Goal: Task Accomplishment & Management: Complete application form

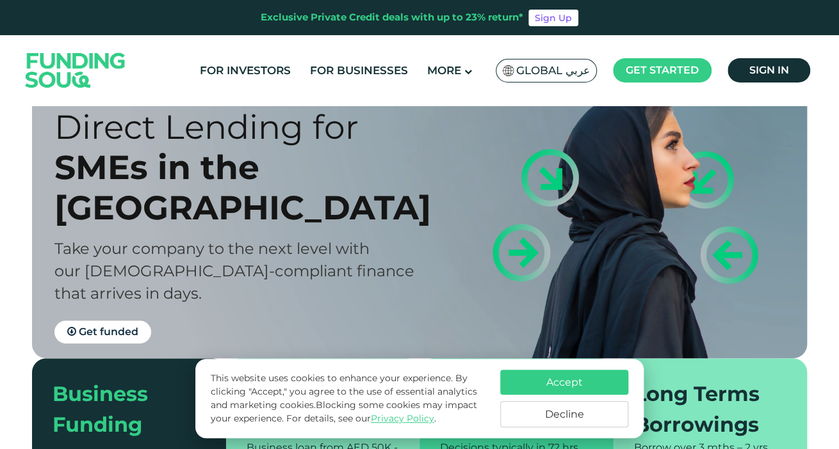
scroll to position [128, 0]
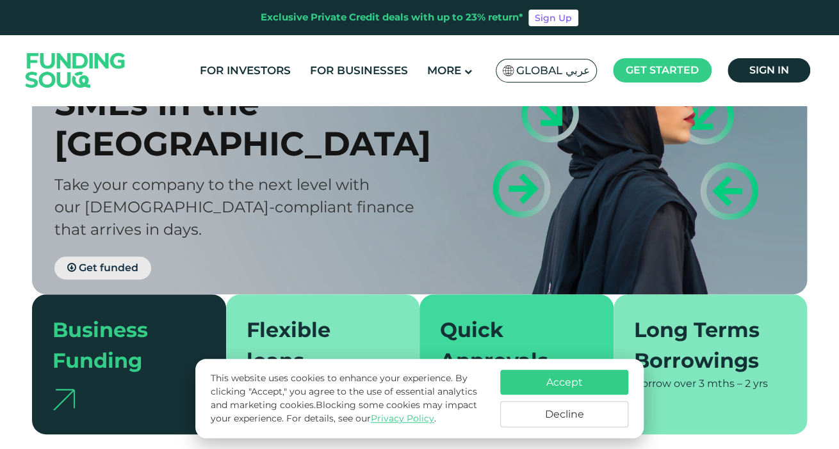
click at [95, 262] on span "Get funded" at bounding box center [109, 268] width 60 height 12
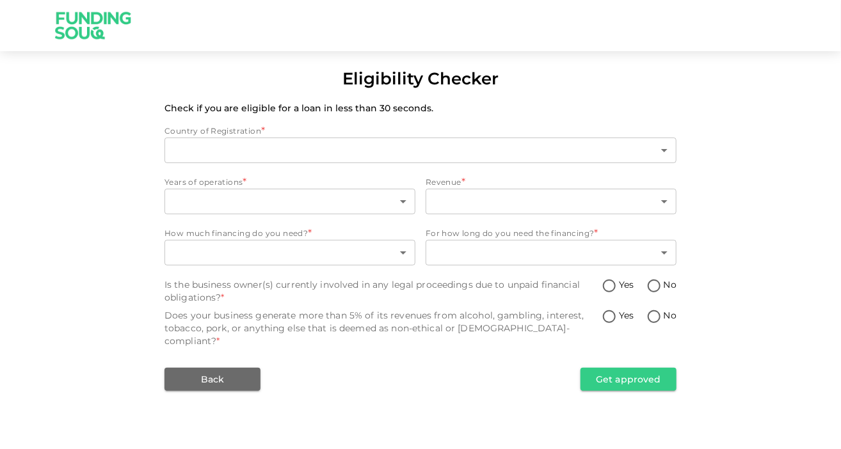
type input "1"
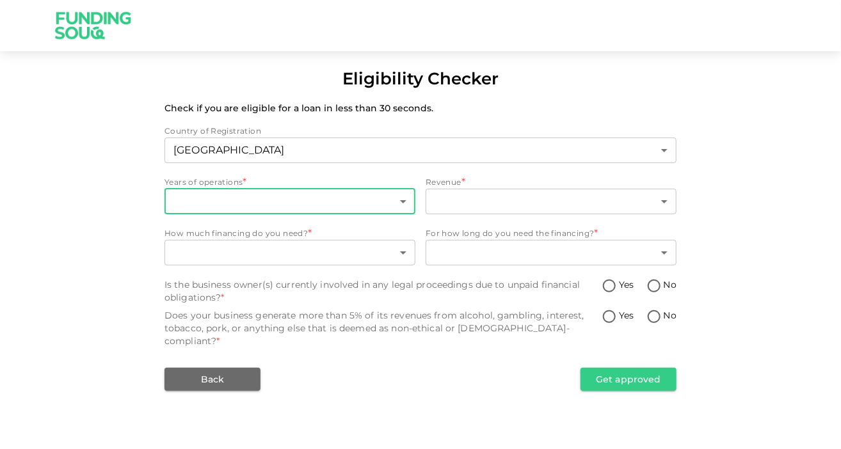
click at [282, 208] on body "Eligibility Checker Check if you are eligible for a loan in less than 30 second…" at bounding box center [420, 224] width 841 height 449
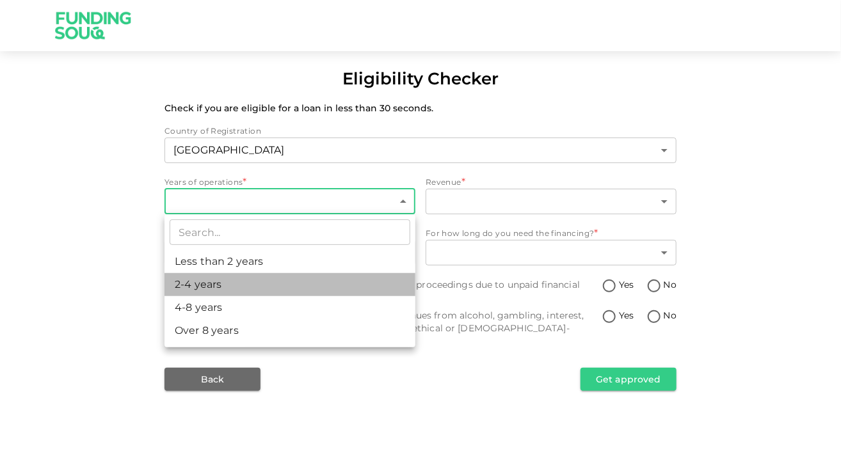
click at [204, 289] on li "2-4 years" at bounding box center [290, 284] width 251 height 23
type input "2"
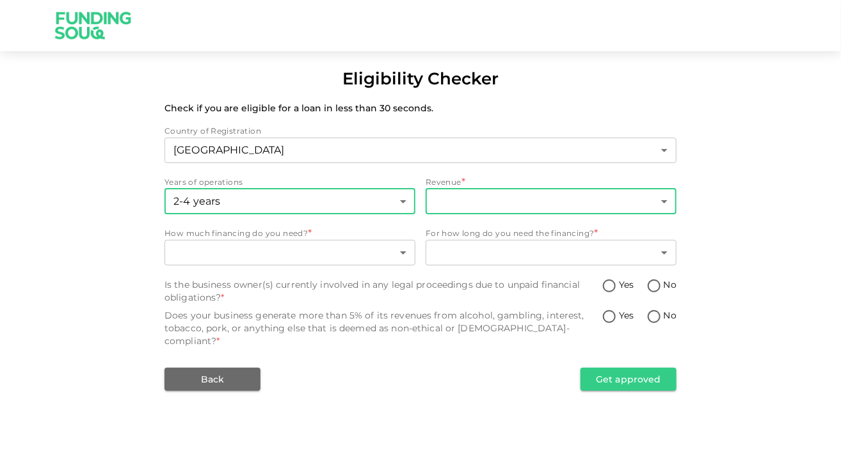
click at [494, 209] on body "Eligibility Checker Check if you are eligible for a loan in less than 30 second…" at bounding box center [420, 224] width 841 height 449
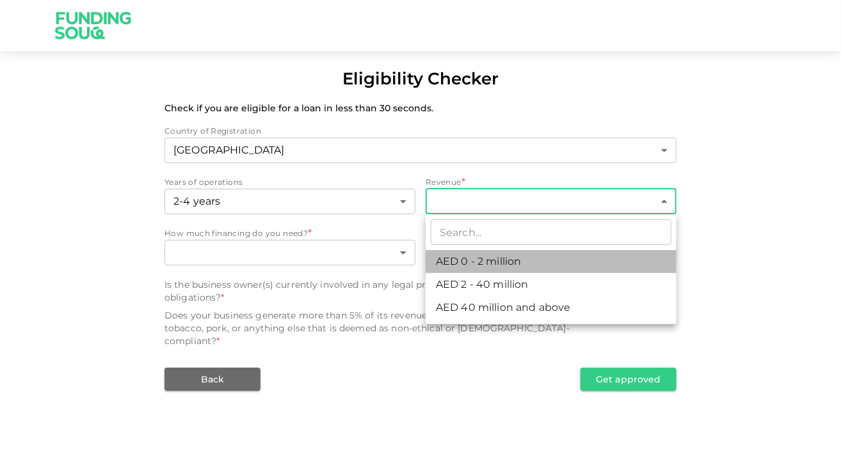
click at [507, 263] on li "AED 0 - 2 million" at bounding box center [551, 261] width 251 height 23
type input "1"
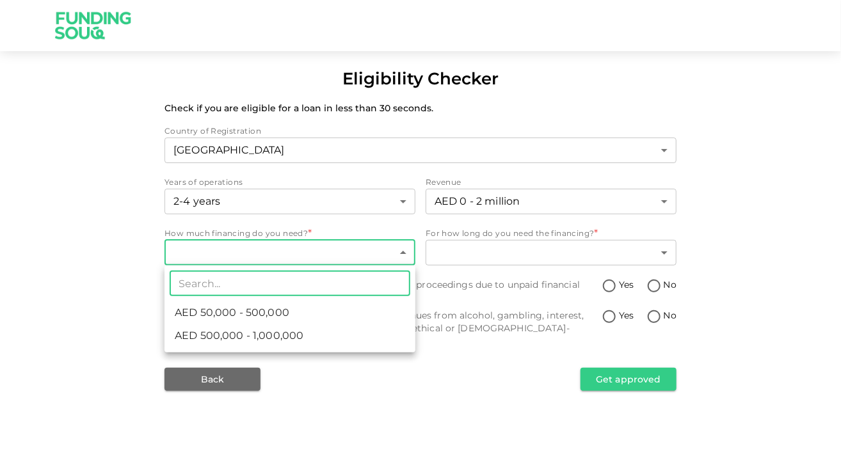
click at [325, 247] on body "Eligibility Checker Check if you are eligible for a loan in less than 30 second…" at bounding box center [420, 224] width 841 height 449
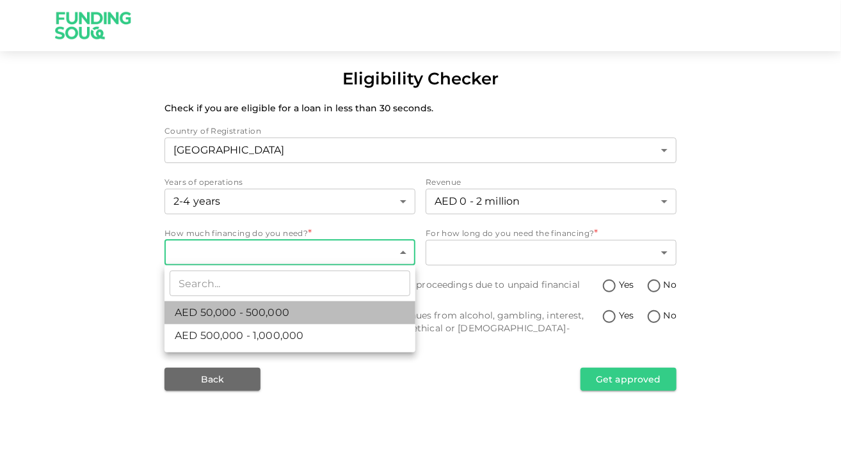
click at [269, 316] on span "AED 50,000 - 500,000" at bounding box center [232, 312] width 115 height 15
type input "1"
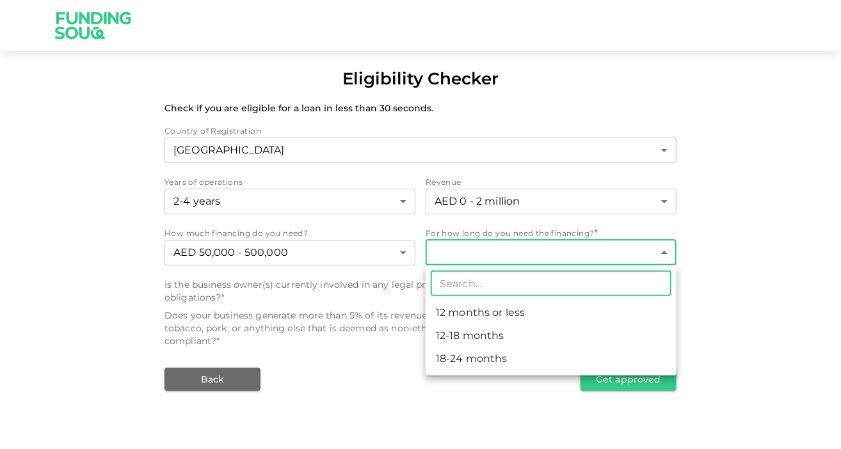
click at [521, 247] on body "Eligibility Checker Check if you are eligible for a loan in less than 30 second…" at bounding box center [420, 224] width 841 height 449
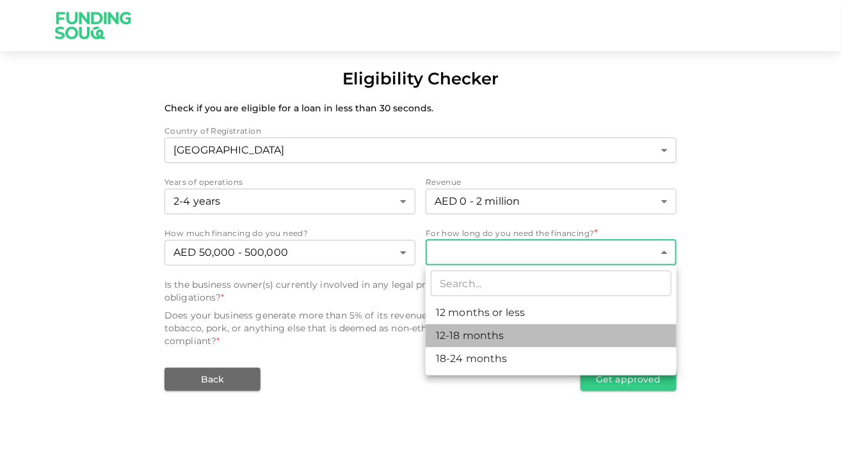
click at [472, 329] on li "12-18 months" at bounding box center [551, 336] width 251 height 23
type input "2"
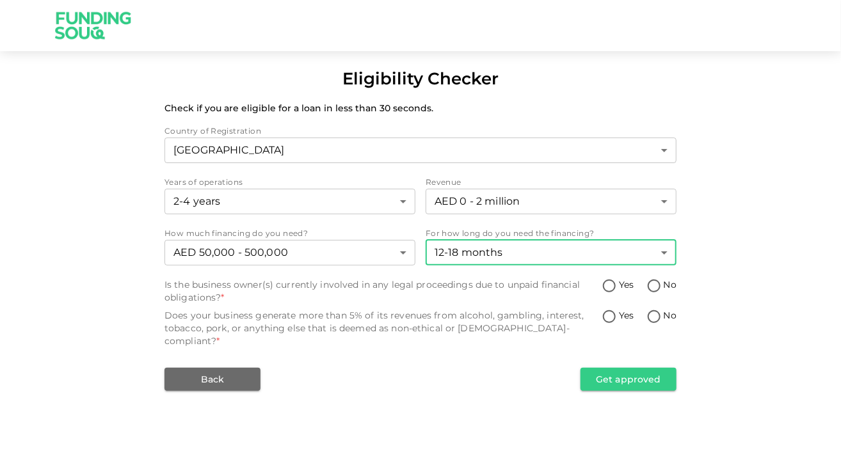
click at [656, 282] on input "No" at bounding box center [654, 287] width 19 height 17
radio input "true"
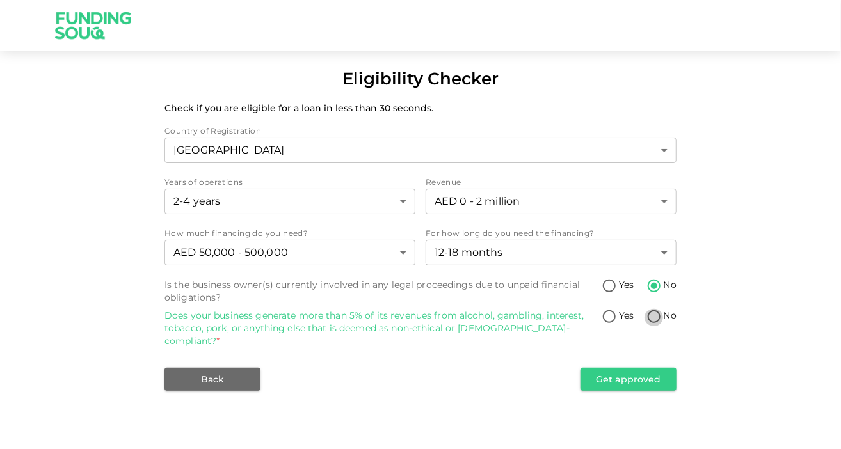
click at [661, 318] on input "No" at bounding box center [654, 317] width 19 height 17
radio input "true"
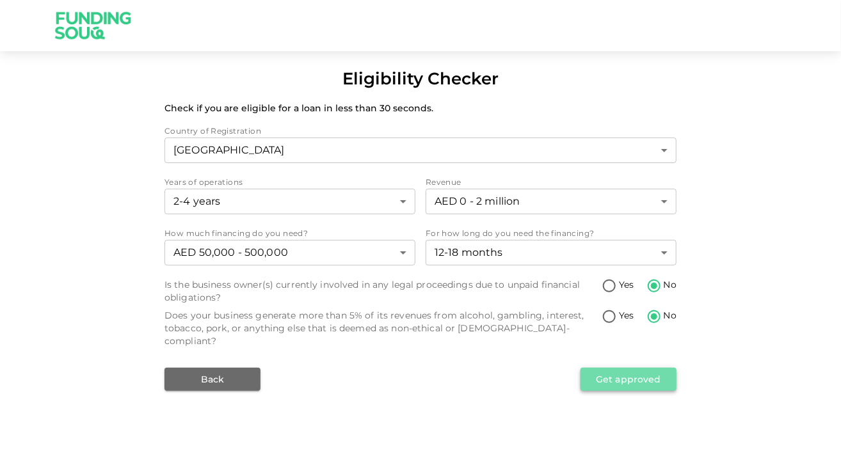
click at [636, 368] on button "Get approved" at bounding box center [629, 379] width 96 height 23
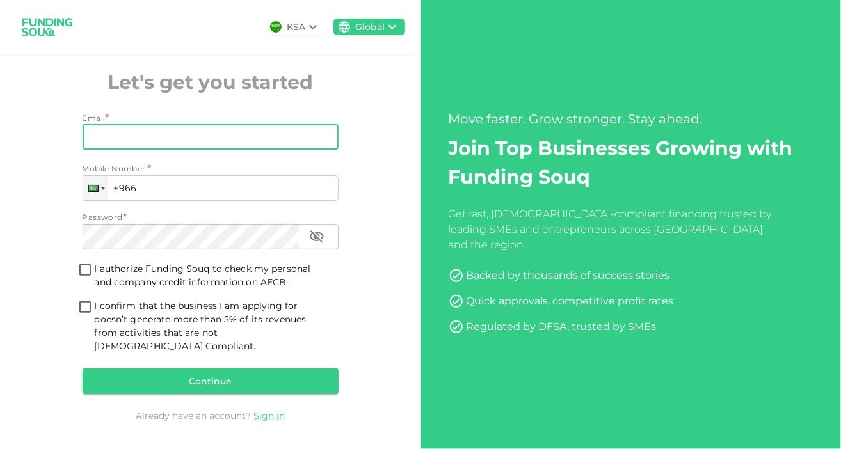
click at [105, 141] on input "Email" at bounding box center [204, 137] width 242 height 26
type input "[EMAIL_ADDRESS][DOMAIN_NAME]"
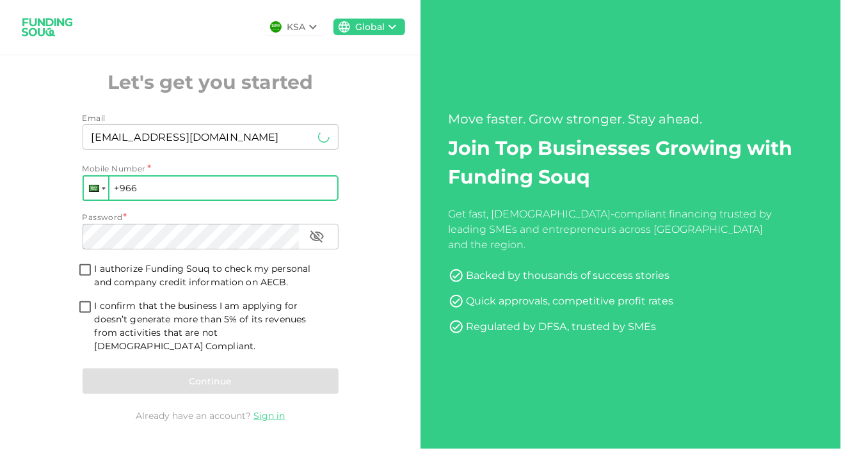
click at [100, 195] on div at bounding box center [96, 188] width 24 height 23
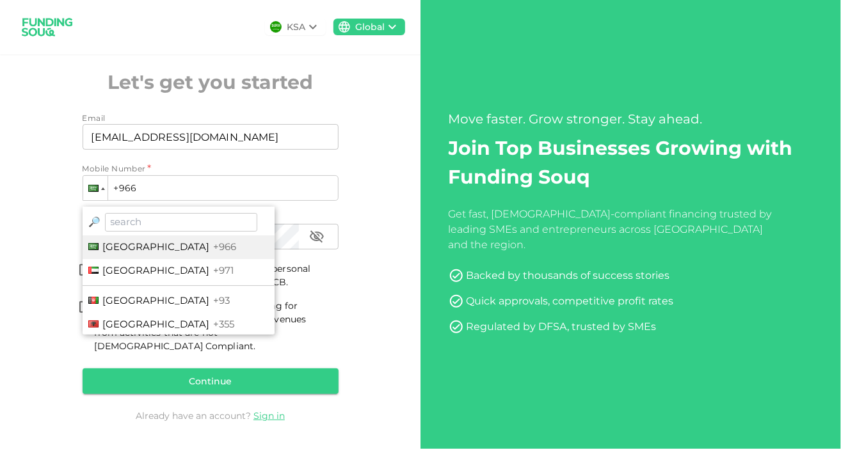
click at [118, 272] on span "[GEOGRAPHIC_DATA]" at bounding box center [156, 270] width 107 height 12
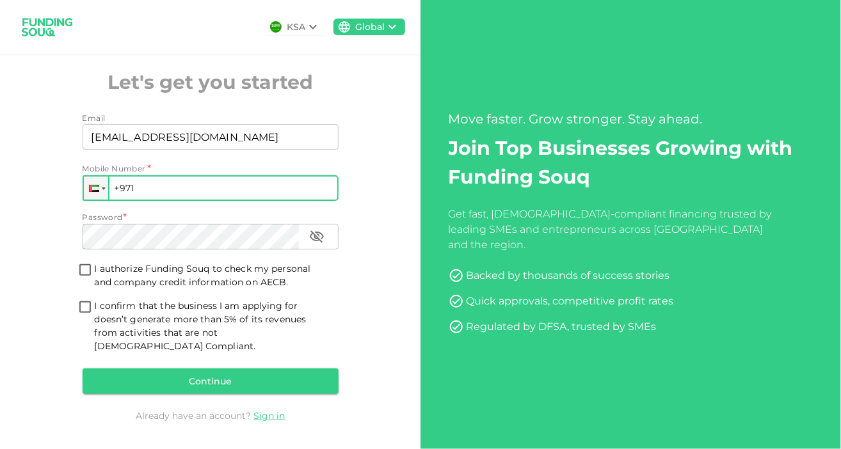
click at [164, 188] on input "+971" at bounding box center [211, 188] width 256 height 26
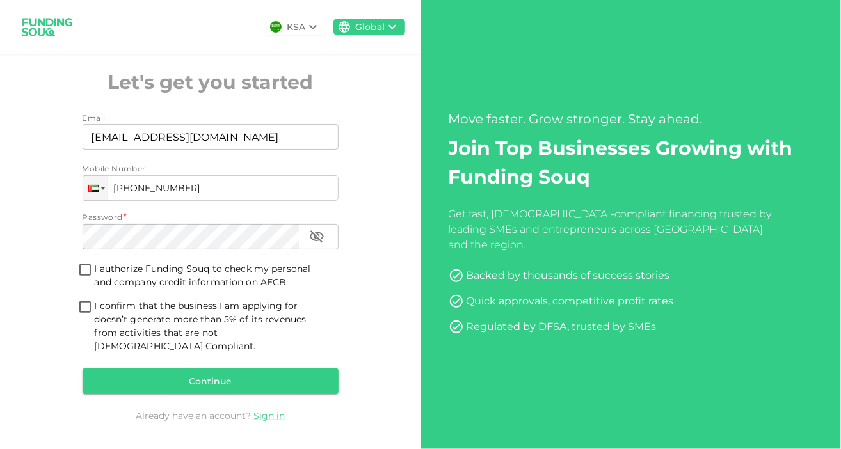
type input "[PHONE_NUMBER]"
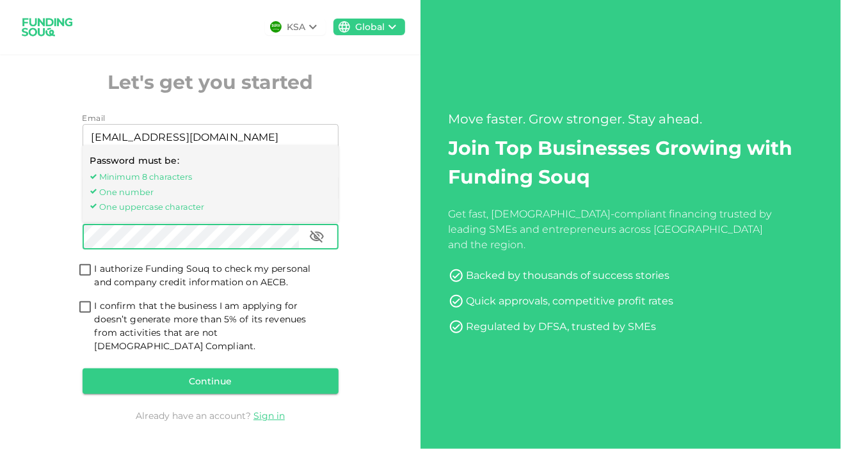
click at [81, 280] on input "I authorize Funding Souq to check my personal and company credit information on…" at bounding box center [85, 271] width 19 height 17
checkbox input "true"
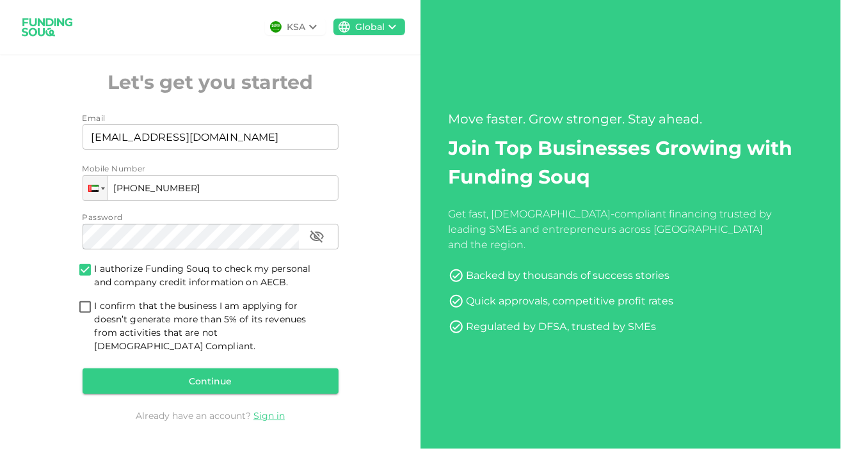
click at [83, 314] on input "I confirm that the business I am applying for doesn’t generate more than 5% of …" at bounding box center [85, 308] width 19 height 17
checkbox input "true"
click at [123, 377] on button "Continue" at bounding box center [211, 382] width 256 height 26
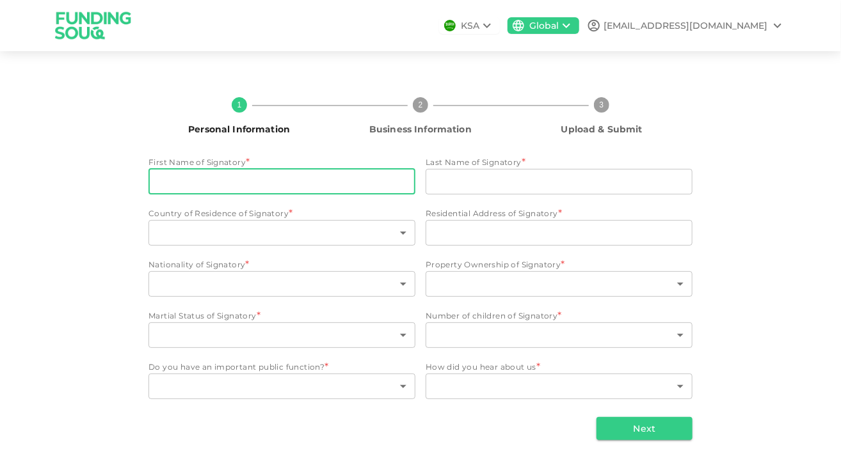
click at [331, 183] on input "First Name of Signatory" at bounding box center [282, 182] width 267 height 26
type input "[PERSON_NAME]"
type input "Restaurant"
type input "[GEOGRAPHIC_DATA]"
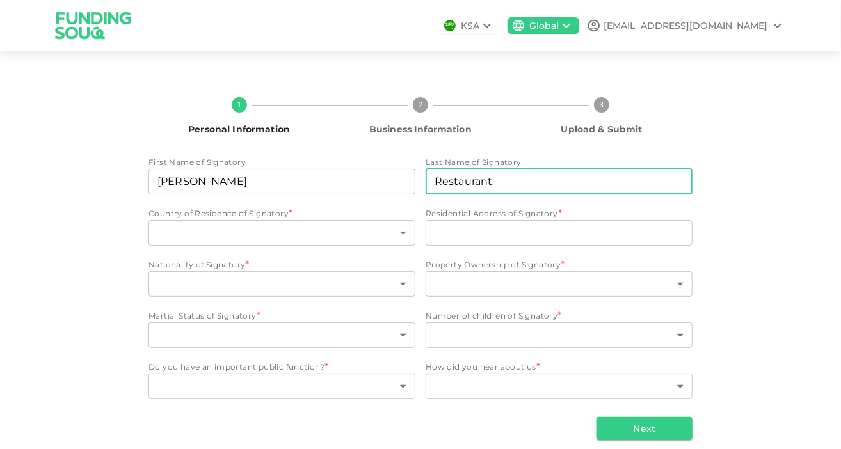
click at [513, 181] on input "Restaurant" at bounding box center [559, 182] width 267 height 26
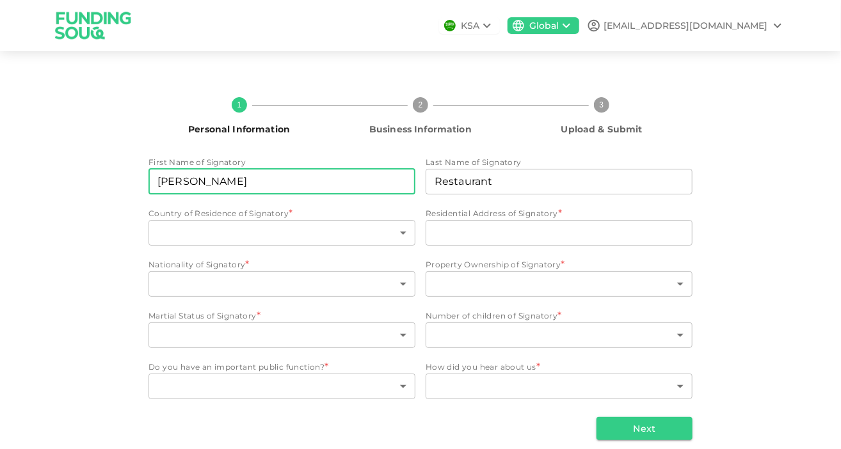
drag, startPoint x: 289, startPoint y: 177, endPoint x: -59, endPoint y: 241, distance: 354.1
click at [0, 241] on html "KSA Global [EMAIL_ADDRESS][DOMAIN_NAME] 1 Personal Information 2 Business Infor…" at bounding box center [420, 224] width 841 height 449
type input "Irish Joy"
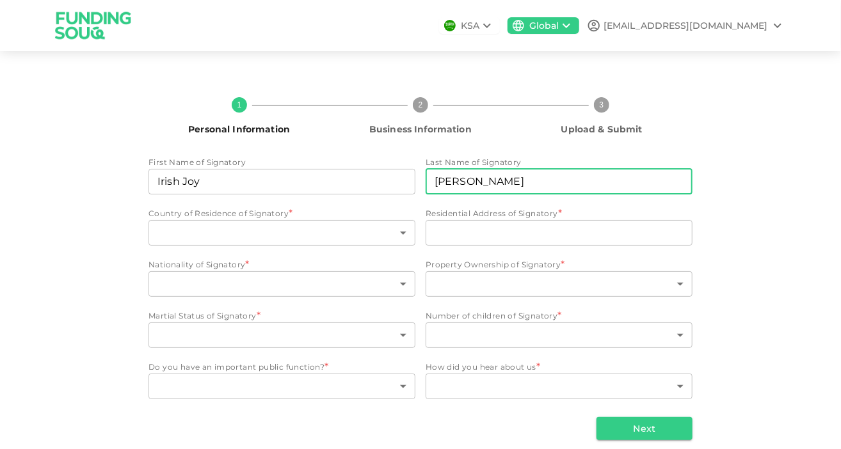
type input "[PERSON_NAME]"
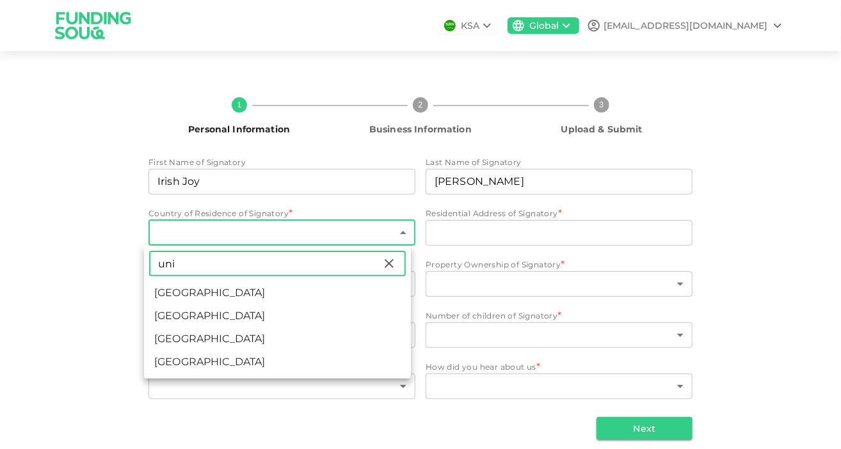
type input "[GEOGRAPHIC_DATA]"
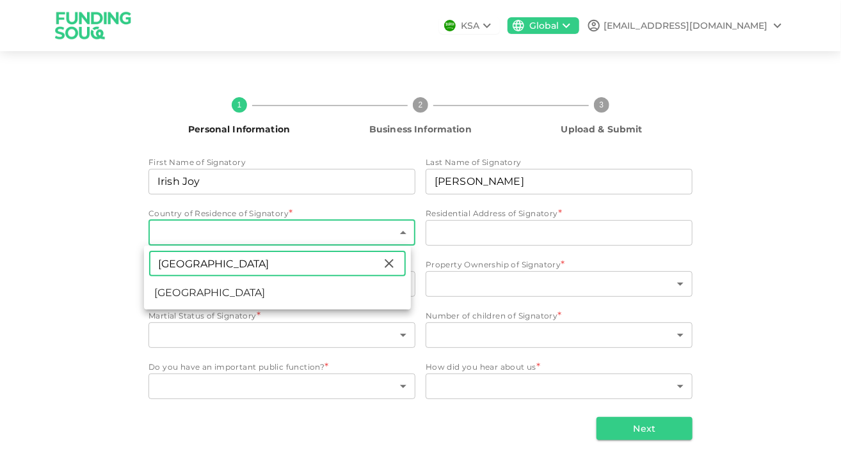
click at [471, 240] on div at bounding box center [420, 224] width 841 height 449
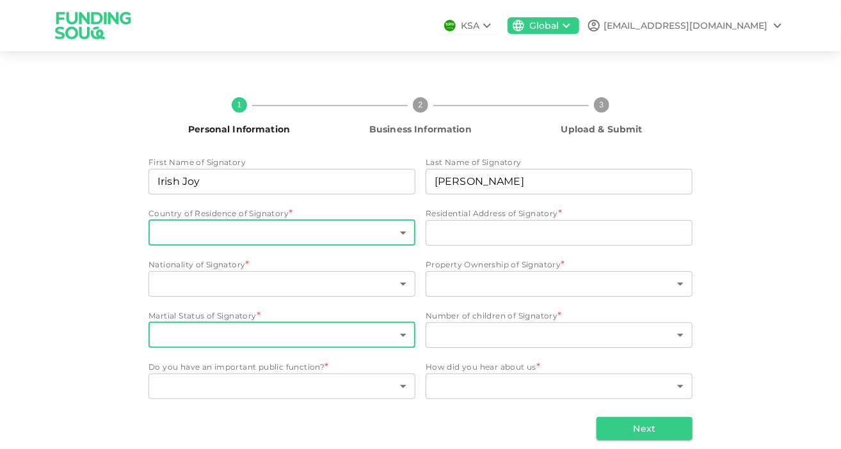
scroll to position [11, 0]
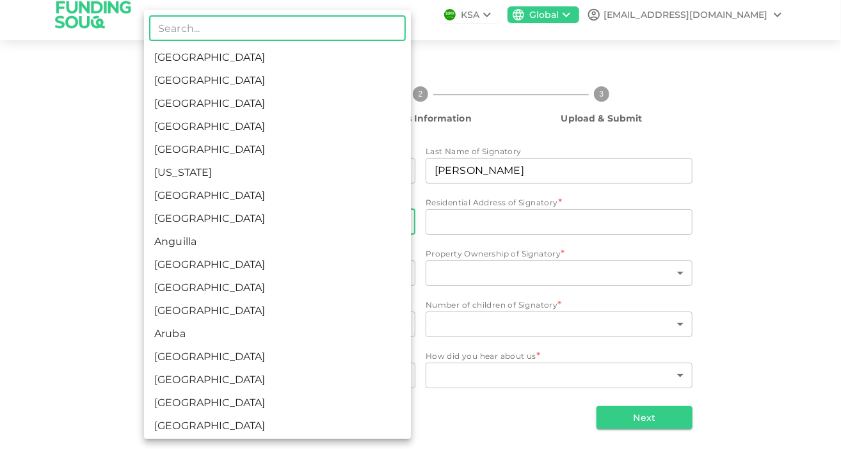
click at [189, 225] on body "KSA Global [EMAIL_ADDRESS][DOMAIN_NAME] 1 Personal Information 2 Business Infor…" at bounding box center [420, 224] width 841 height 449
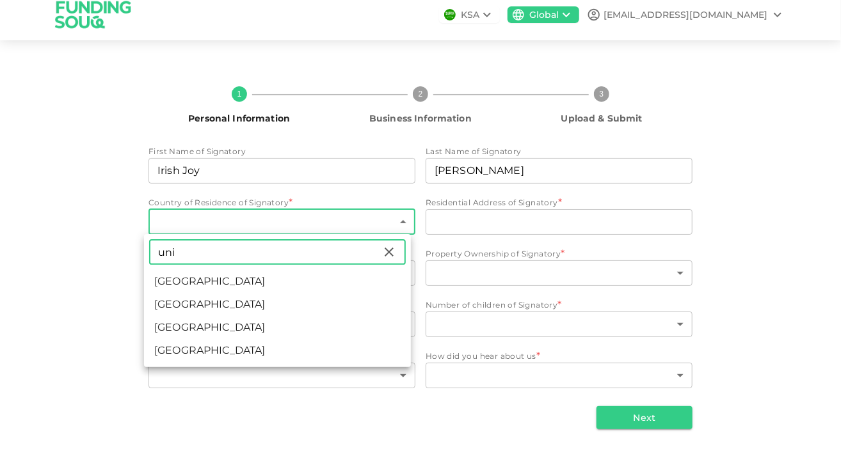
type input "[GEOGRAPHIC_DATA]"
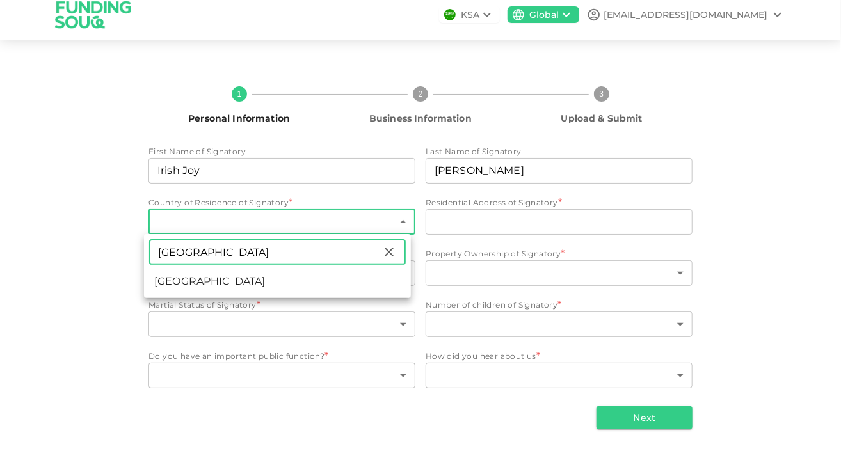
click at [247, 275] on li "[GEOGRAPHIC_DATA]" at bounding box center [277, 281] width 267 height 23
type input "2"
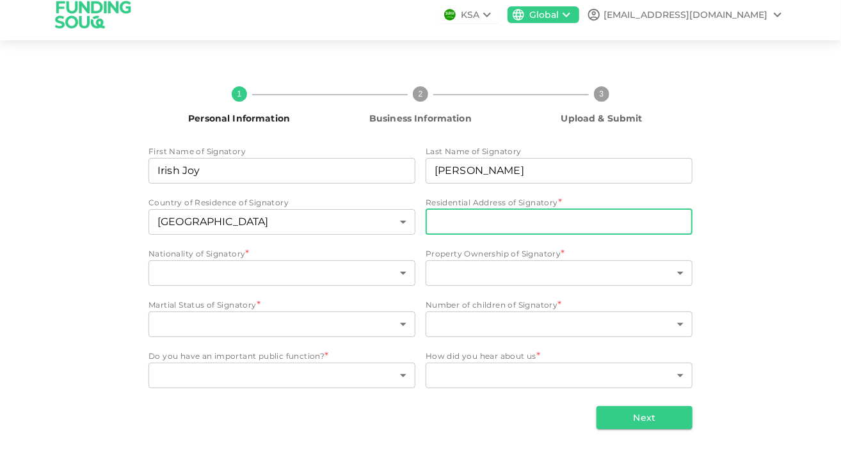
click at [512, 214] on input "Residential Address of Signatory" at bounding box center [559, 222] width 267 height 26
type input "2"
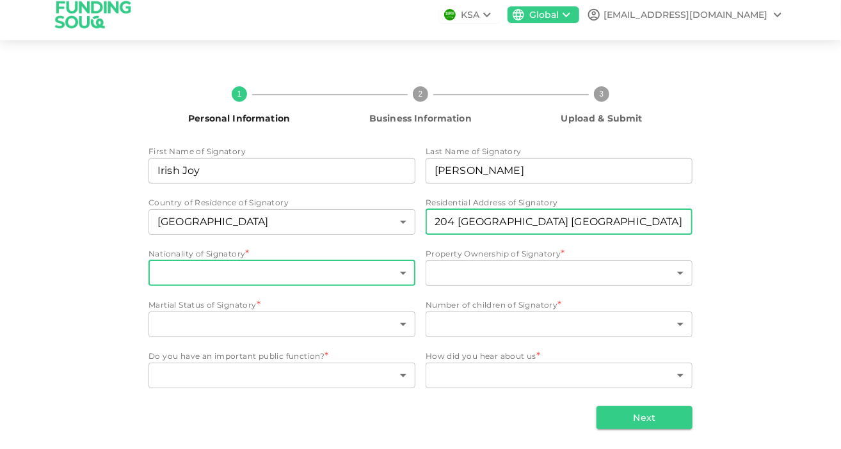
type input "204 [GEOGRAPHIC_DATA] [GEOGRAPHIC_DATA] [GEOGRAPHIC_DATA]"
click at [234, 266] on body "KSA Global [EMAIL_ADDRESS][DOMAIN_NAME] 1 Personal Information 2 Business Infor…" at bounding box center [420, 224] width 841 height 449
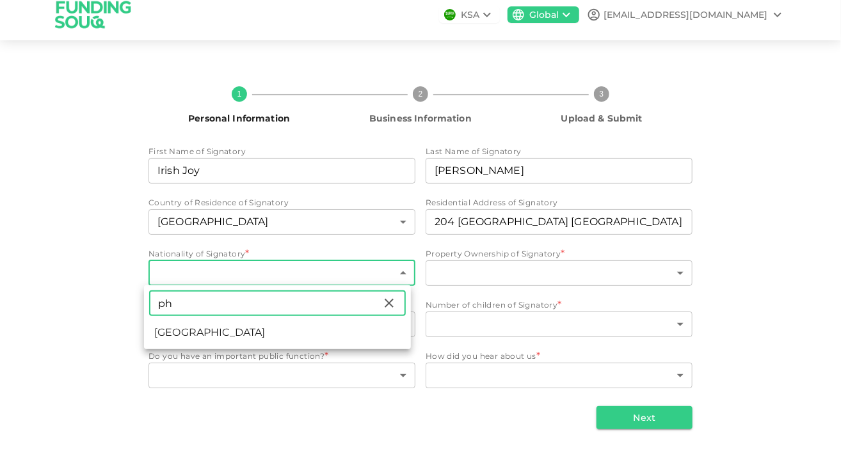
type input "ph"
click at [220, 332] on li "[GEOGRAPHIC_DATA]" at bounding box center [277, 332] width 267 height 23
type input "155"
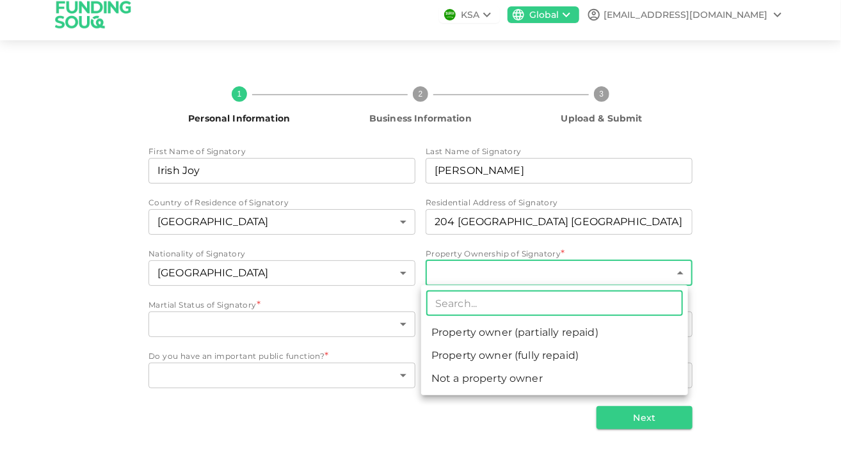
click at [470, 281] on body "KSA Global [EMAIL_ADDRESS][DOMAIN_NAME] 1 Personal Information 2 Business Infor…" at bounding box center [420, 224] width 841 height 449
click at [449, 375] on li "Not a property owner" at bounding box center [554, 379] width 267 height 23
type input "3"
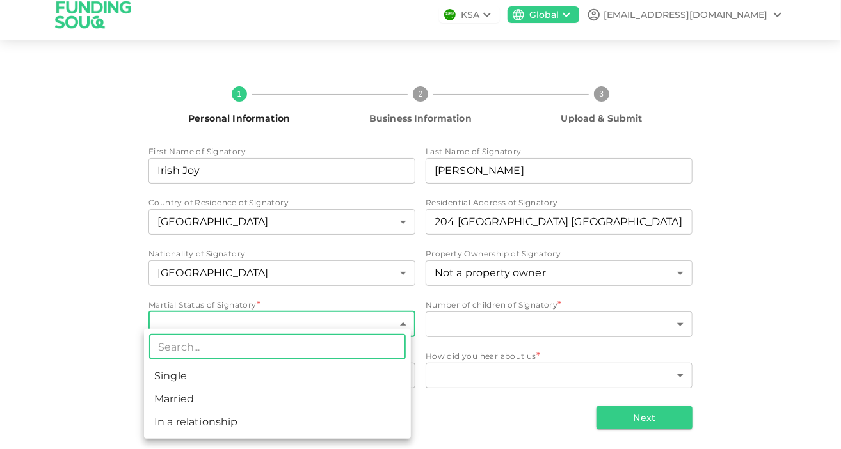
click at [316, 321] on body "KSA Global [EMAIL_ADDRESS][DOMAIN_NAME] 1 Personal Information 2 Business Infor…" at bounding box center [420, 224] width 841 height 449
click at [208, 399] on li "Married" at bounding box center [277, 399] width 267 height 23
type input "2"
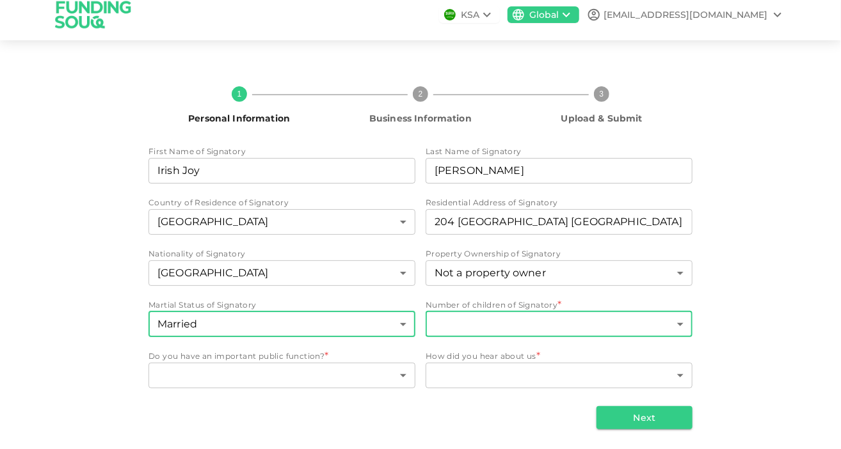
click at [441, 323] on body "KSA Global [EMAIL_ADDRESS][DOMAIN_NAME] 1 Personal Information 2 Business Infor…" at bounding box center [420, 224] width 841 height 449
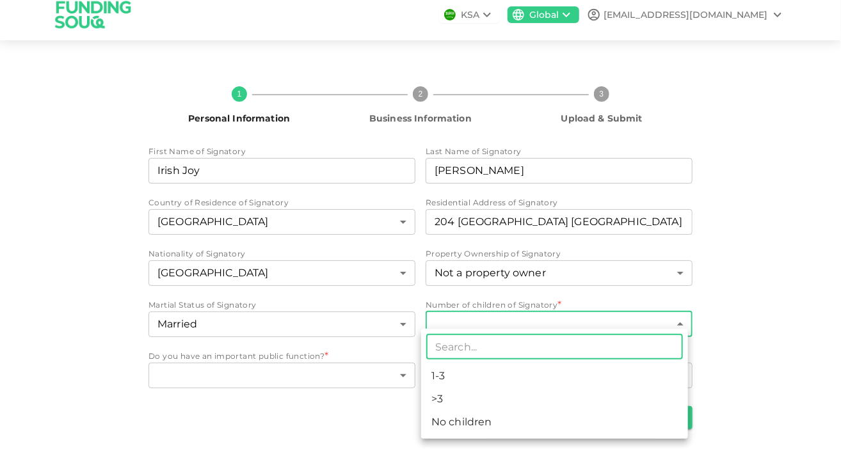
click at [436, 371] on li "1-3" at bounding box center [554, 376] width 267 height 23
type input "1"
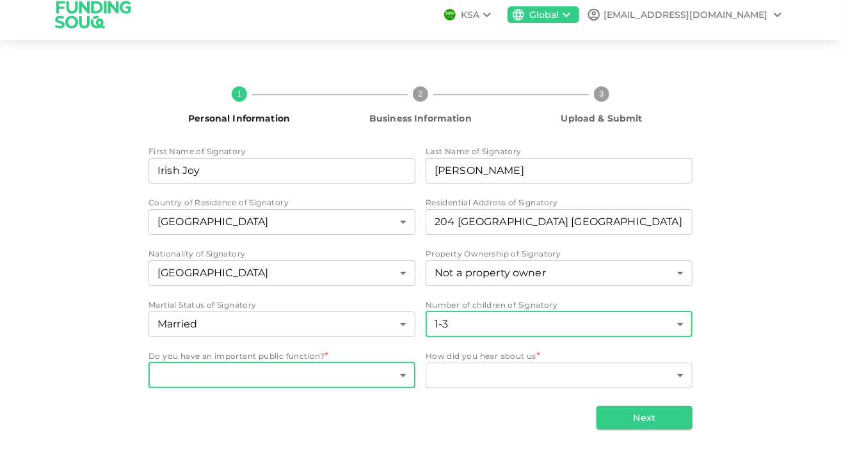
click at [355, 367] on body "KSA Global [EMAIL_ADDRESS][DOMAIN_NAME] 1 Personal Information 2 Business Infor…" at bounding box center [420, 224] width 841 height 449
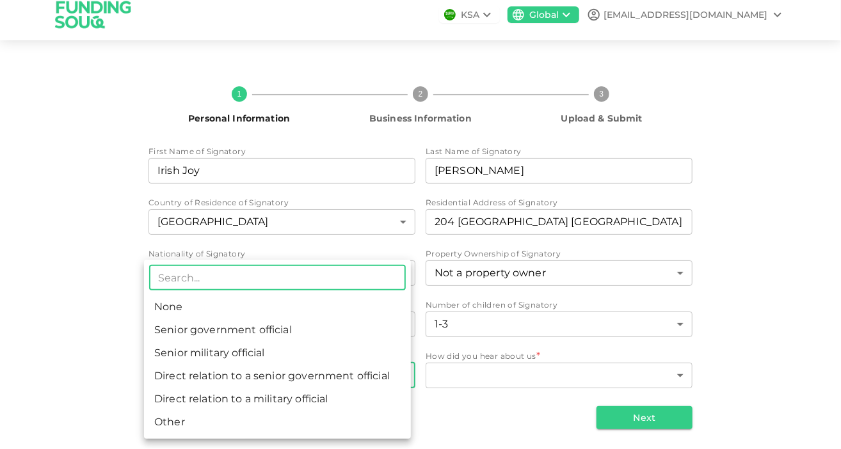
click at [236, 307] on li "None" at bounding box center [277, 307] width 267 height 23
type input "1"
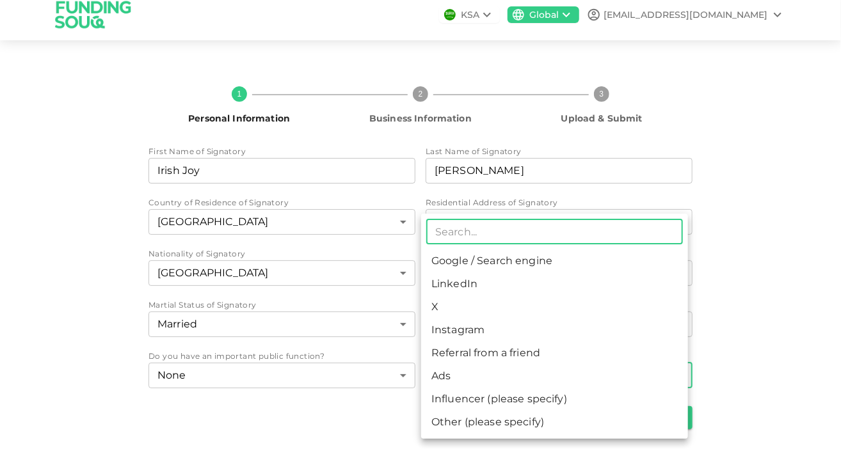
click at [455, 369] on body "KSA Global [EMAIL_ADDRESS][DOMAIN_NAME] 1 Personal Information 2 Business Infor…" at bounding box center [420, 224] width 841 height 449
click at [452, 270] on li "Google / Search engine" at bounding box center [554, 261] width 267 height 23
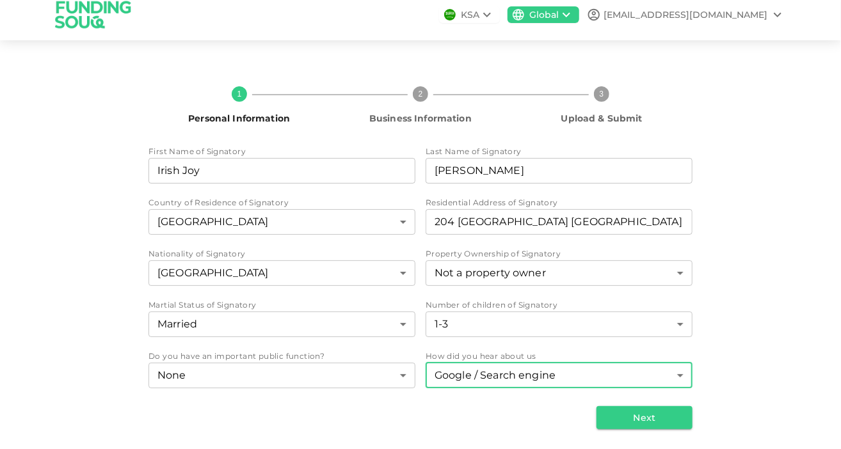
click at [553, 374] on body "KSA Global [EMAIL_ADDRESS][DOMAIN_NAME] 1 Personal Information 2 Business Infor…" at bounding box center [420, 224] width 841 height 449
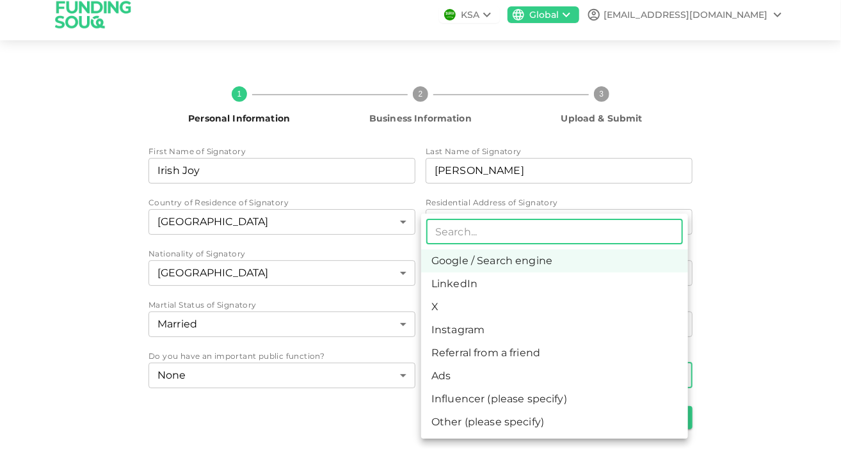
click at [459, 425] on li "Other (please specify)" at bounding box center [554, 422] width 267 height 23
type input "8"
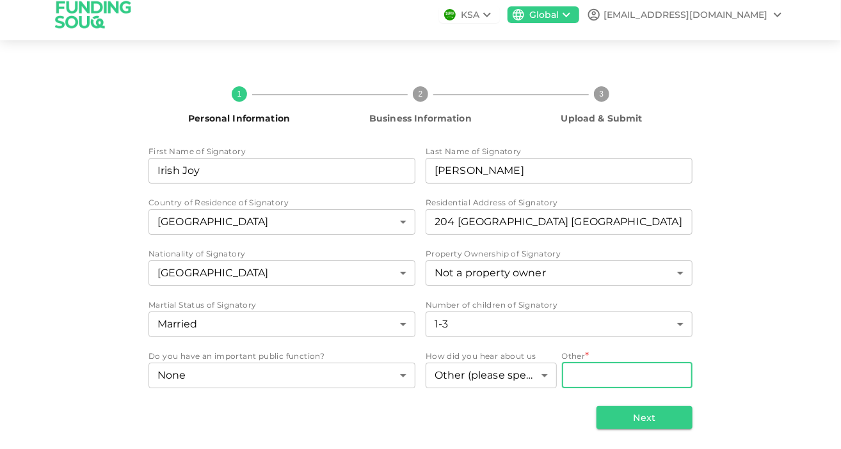
click at [562, 380] on input "Other" at bounding box center [627, 376] width 131 height 26
type input "CHatGPT"
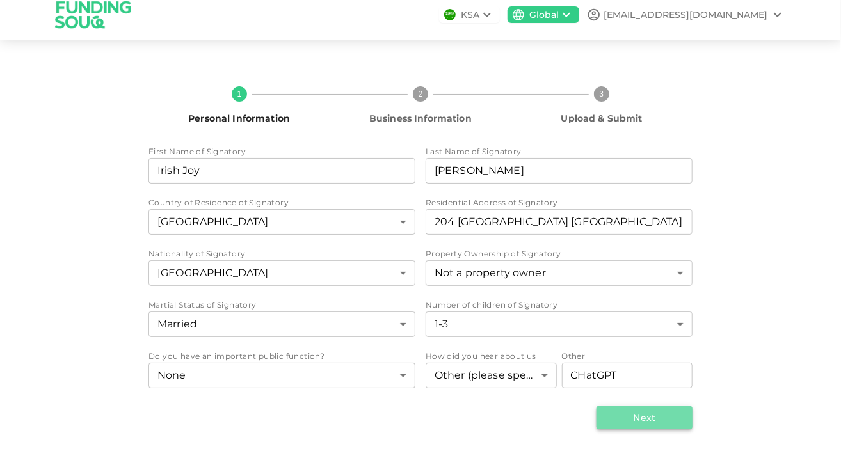
click at [632, 416] on button "Next" at bounding box center [645, 418] width 96 height 23
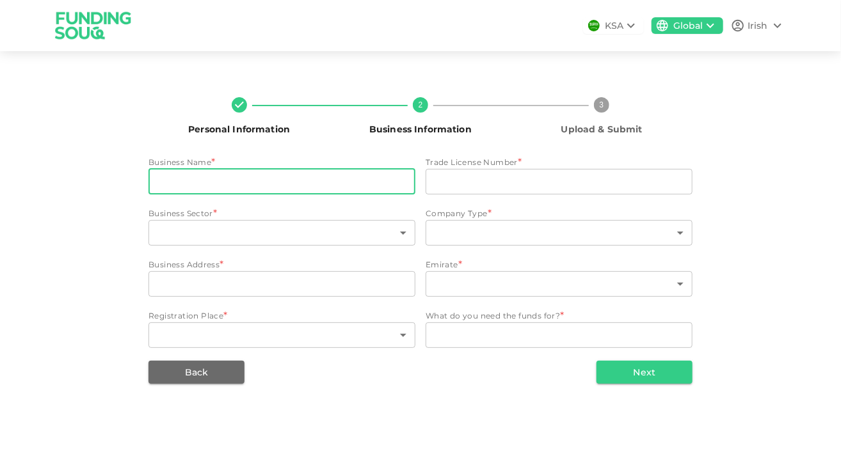
click at [324, 180] on input "businessName" at bounding box center [282, 182] width 267 height 26
type input "Jaiko Restaurant LLC"
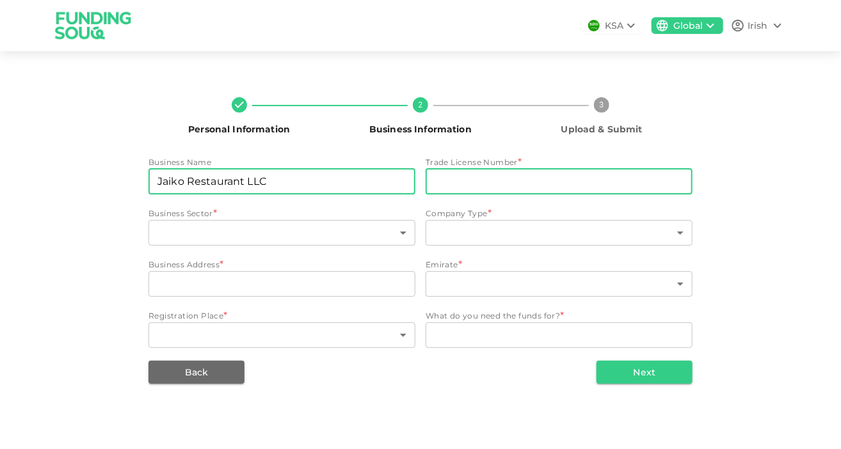
click at [474, 183] on input "tradeLicenseNumber" at bounding box center [559, 182] width 267 height 26
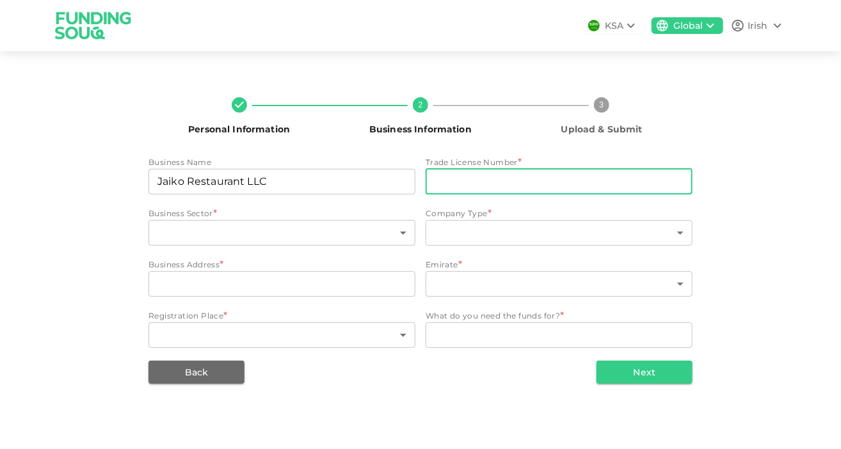
type input "1231696"
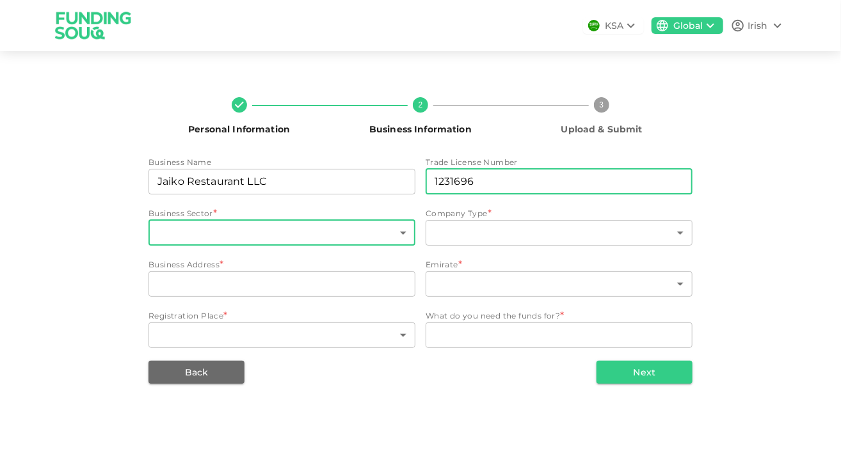
click at [293, 230] on body "KSA Global Irish Personal Information 2 Business Information 3 Upload & Submit …" at bounding box center [420, 224] width 841 height 449
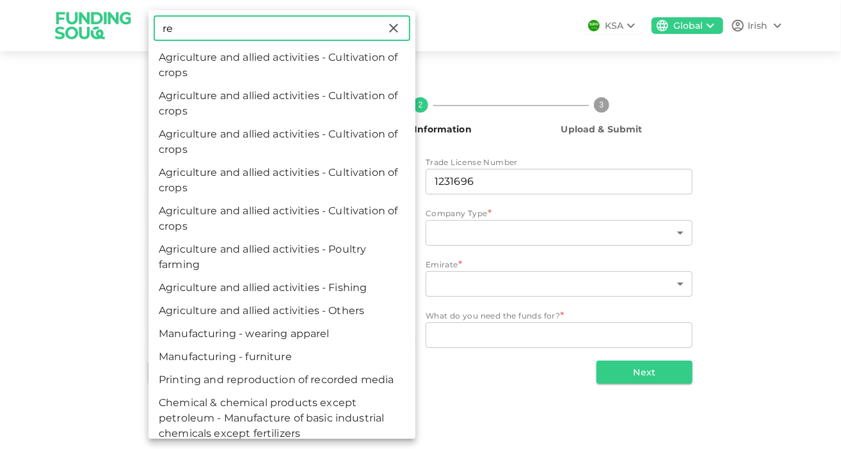
type input "r"
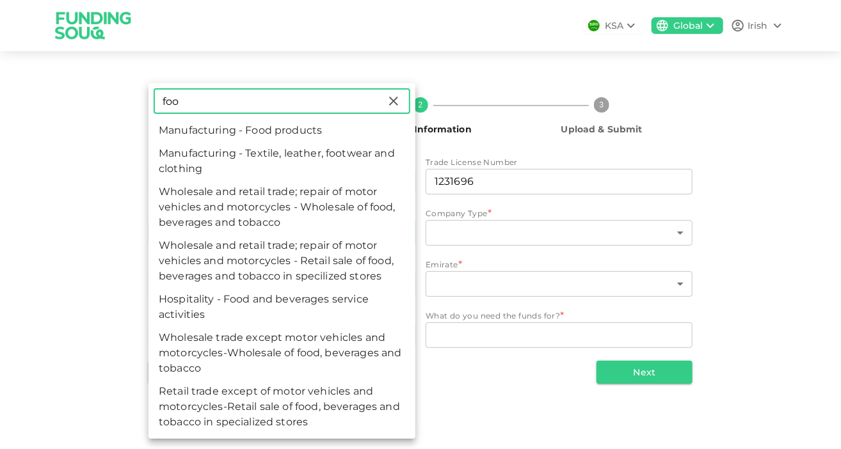
type input "foo"
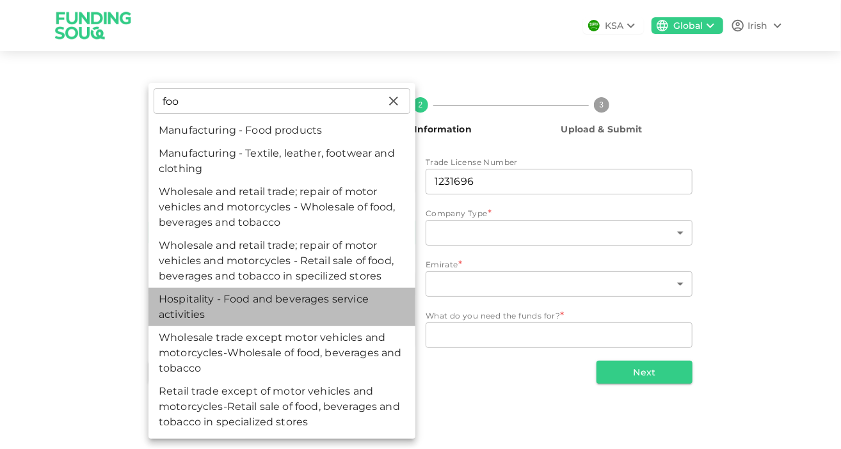
click at [355, 309] on li "Hospitality - Food and beverages service activities" at bounding box center [282, 307] width 267 height 38
type input "91"
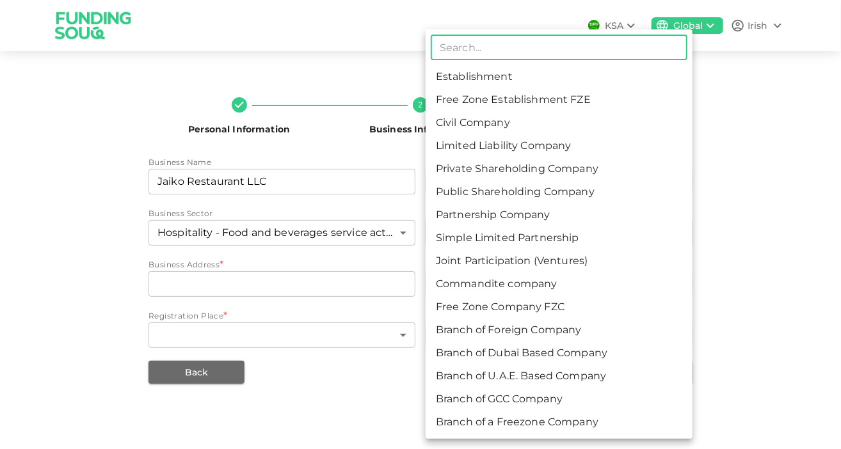
click at [464, 231] on body "KSA Global Irish Personal Information 2 Business Information 3 Upload & Submit …" at bounding box center [420, 224] width 841 height 449
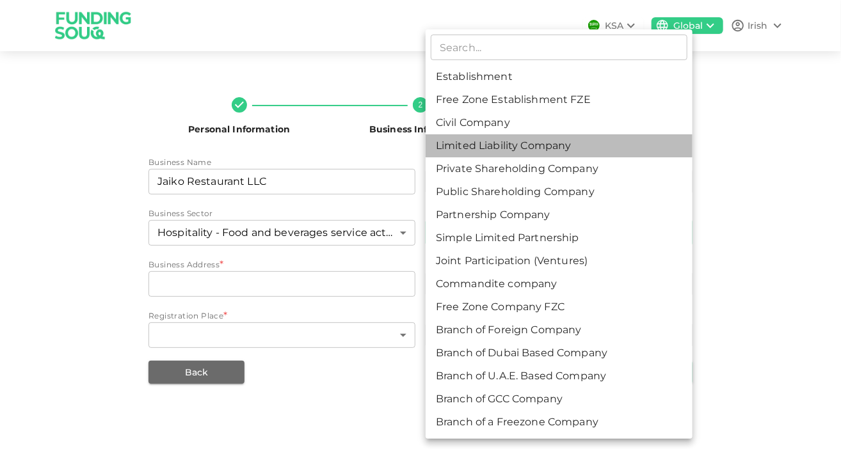
click at [473, 149] on li "Limited Liability Company" at bounding box center [559, 145] width 267 height 23
type input "4"
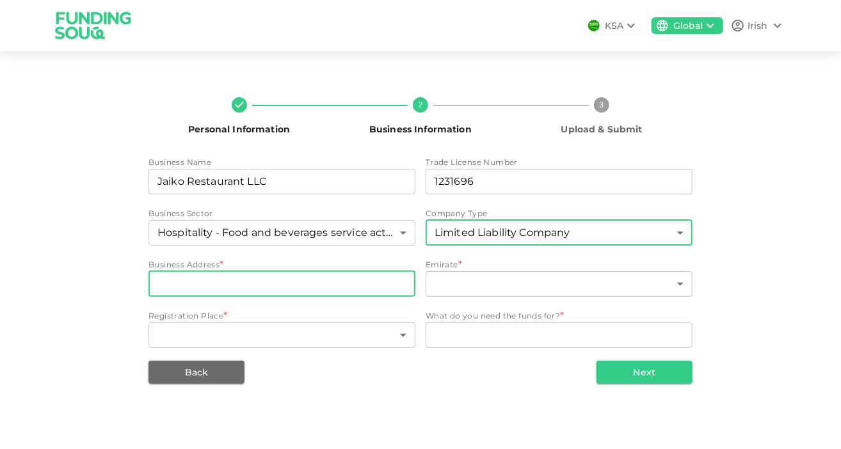
click at [313, 291] on input "businessAddress" at bounding box center [282, 284] width 267 height 26
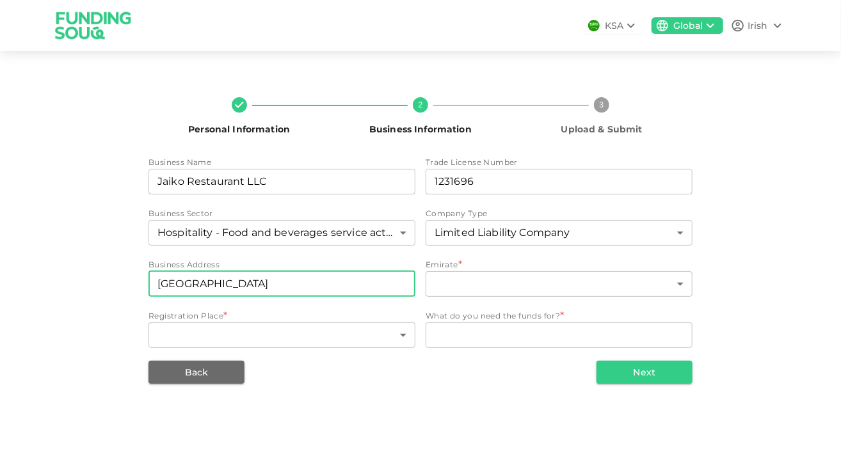
type input "[GEOGRAPHIC_DATA]"
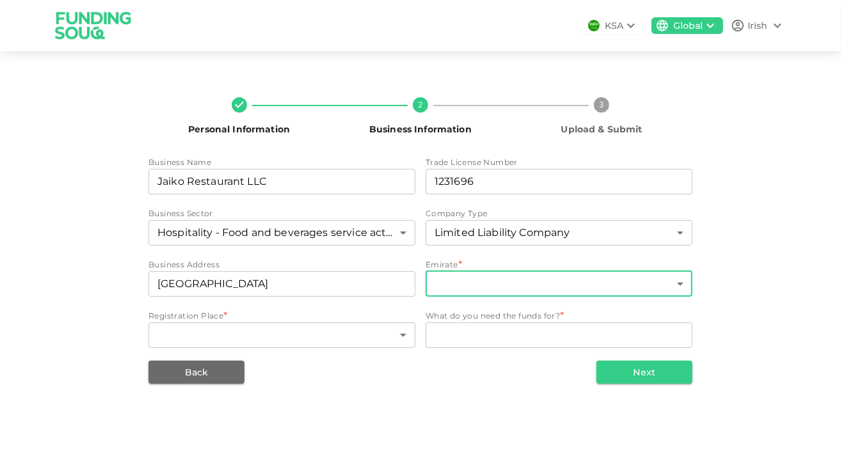
click at [494, 288] on body "KSA Global Irish Personal Information 2 Business Information 3 Upload & Submit …" at bounding box center [420, 224] width 841 height 449
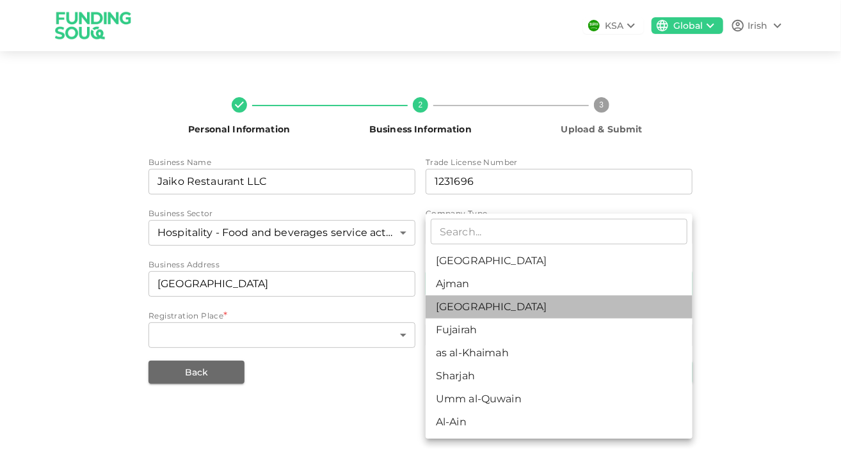
click at [476, 306] on li "[GEOGRAPHIC_DATA]" at bounding box center [559, 307] width 267 height 23
type input "3"
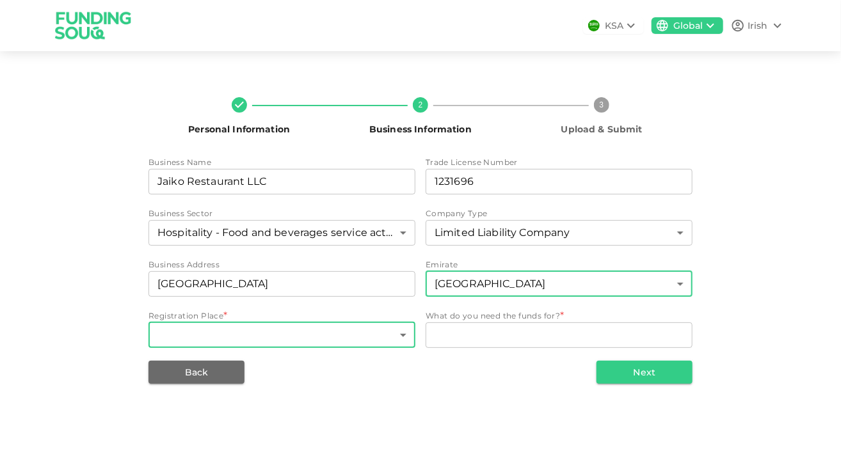
click at [332, 339] on body "KSA Global Irish Personal Information 2 Business Information 3 Upload & Submit …" at bounding box center [420, 224] width 841 height 449
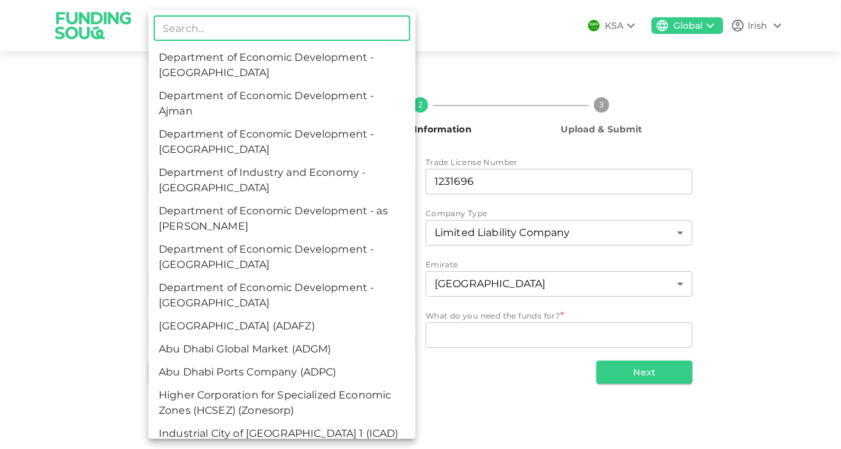
click at [259, 160] on li "Department of Economic Development - [GEOGRAPHIC_DATA]" at bounding box center [282, 142] width 267 height 38
type input "3"
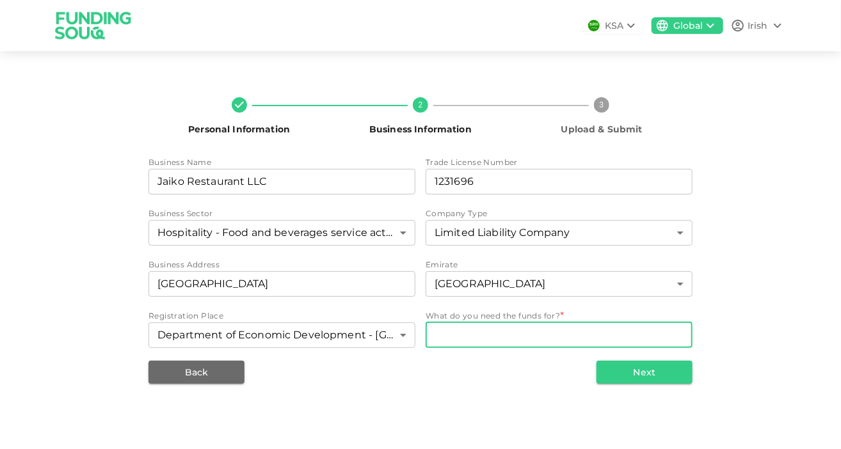
click at [442, 323] on div "x WhatDoYouNeedFundsFor" at bounding box center [559, 336] width 267 height 26
type textarea "Expansion"
click at [622, 369] on button "Next" at bounding box center [645, 372] width 96 height 23
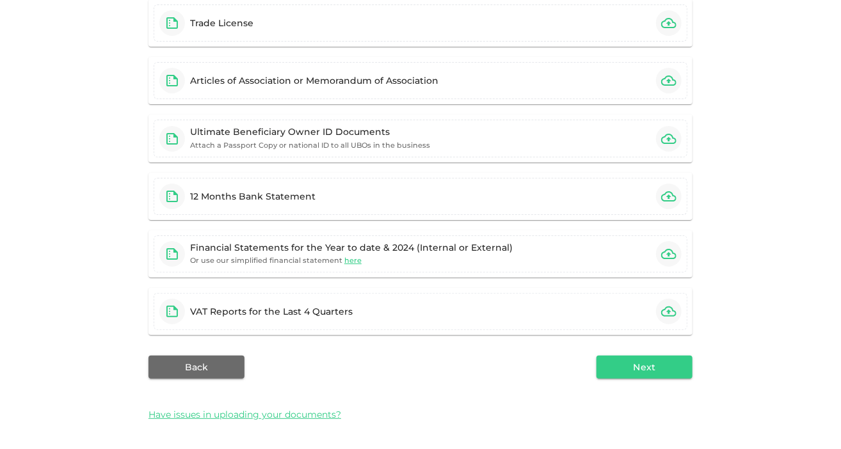
scroll to position [93, 0]
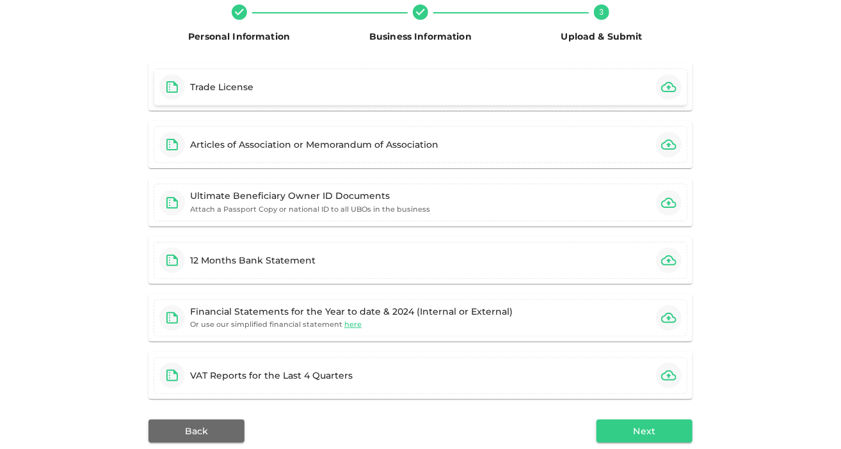
click at [227, 92] on div "Trade License" at bounding box center [221, 87] width 63 height 13
click at [352, 197] on div "Ultimate Beneficiary Owner ID Documents" at bounding box center [310, 196] width 240 height 13
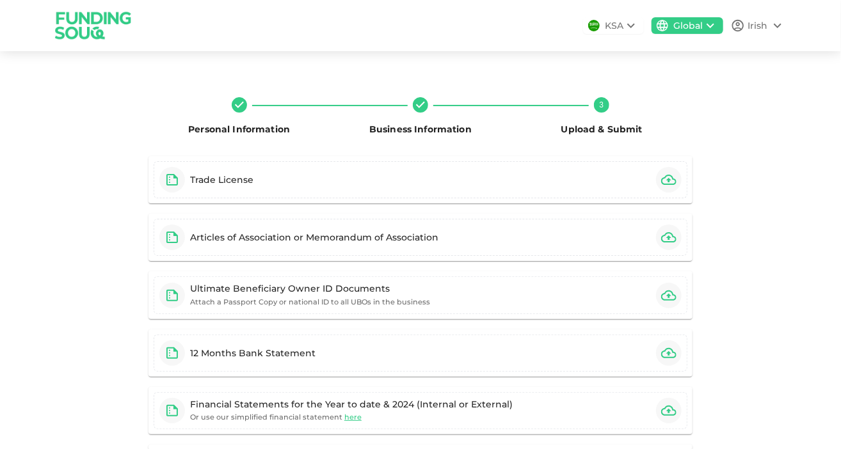
scroll to position [0, 0]
click at [618, 26] on div "KSA" at bounding box center [614, 25] width 19 height 13
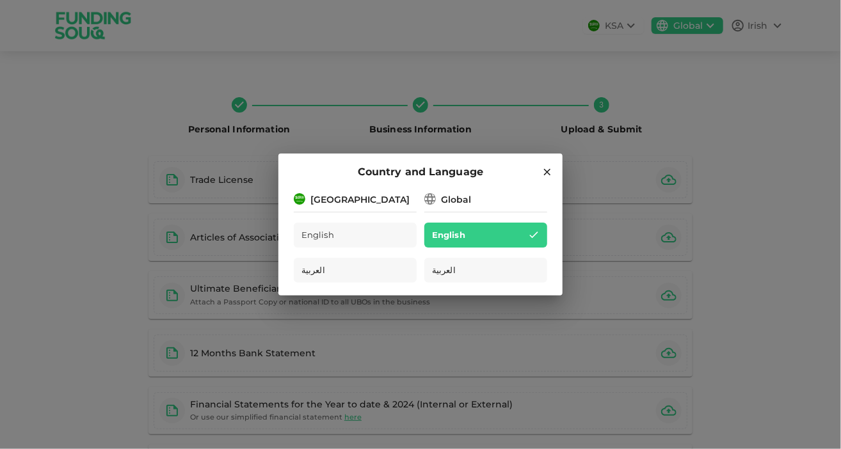
click at [321, 200] on div "[GEOGRAPHIC_DATA]" at bounding box center [360, 199] width 99 height 13
click at [540, 175] on div "Country and Language" at bounding box center [421, 172] width 254 height 17
click at [551, 174] on icon at bounding box center [548, 172] width 12 height 12
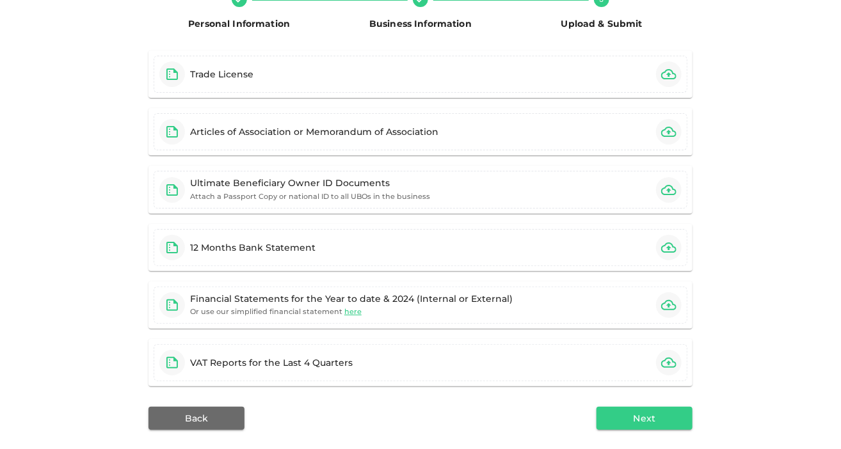
scroll to position [128, 0]
